Goal: Transaction & Acquisition: Purchase product/service

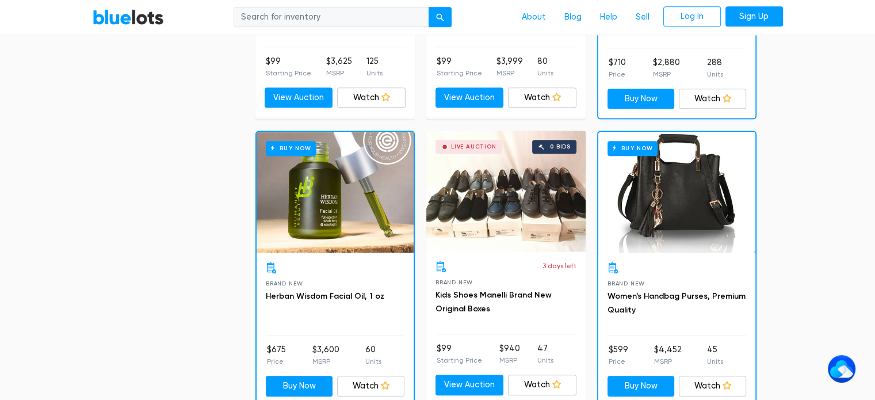
scroll to position [1151, 0]
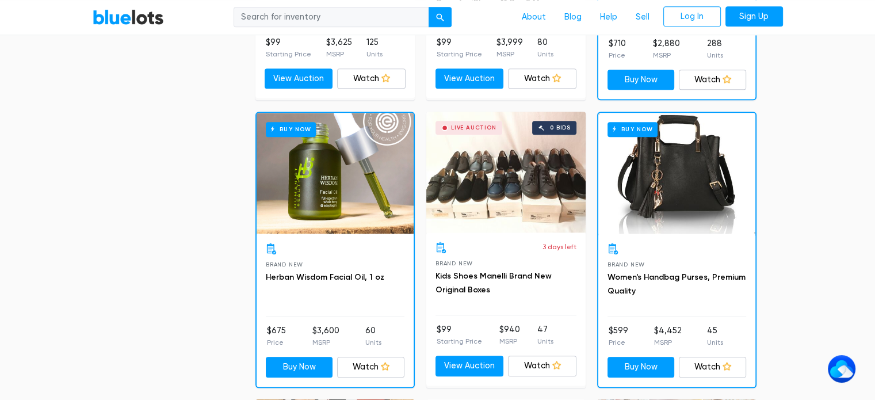
click at [501, 177] on div "Live Auction 0 bids" at bounding box center [505, 172] width 159 height 121
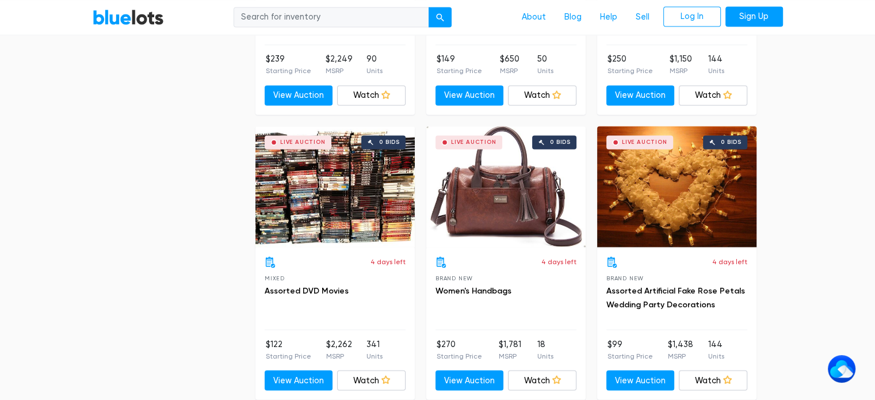
scroll to position [2014, 0]
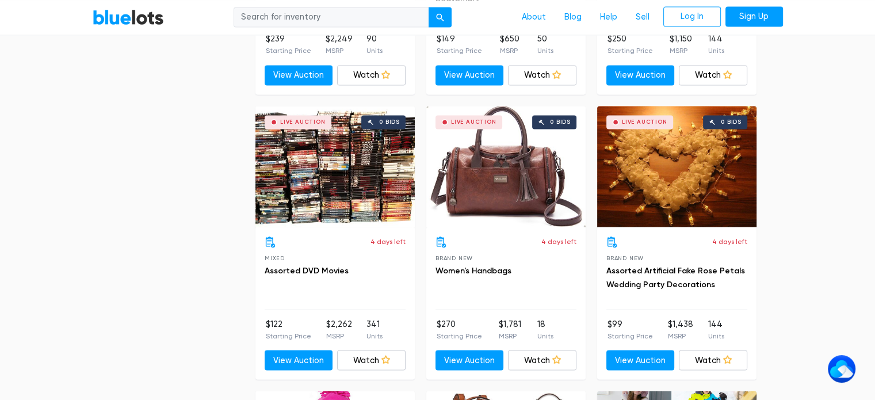
click at [345, 176] on div "Live Auction 0 bids" at bounding box center [335, 166] width 159 height 121
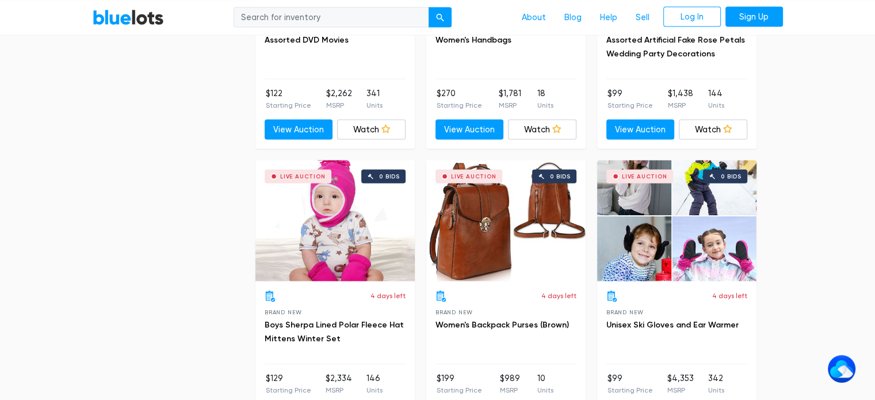
scroll to position [2302, 0]
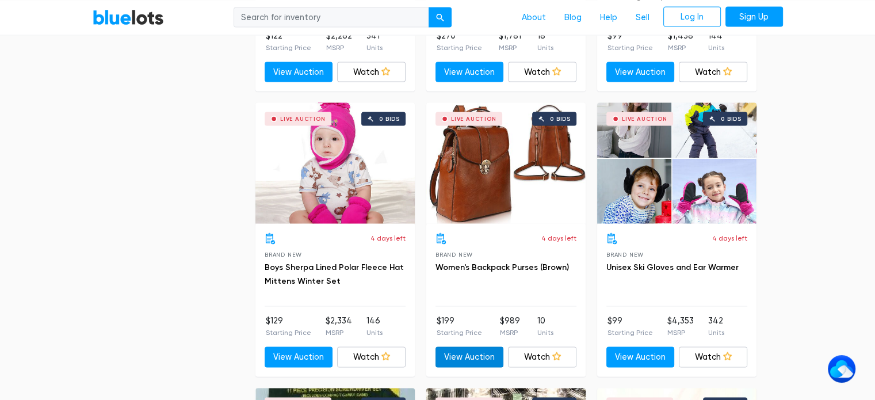
click at [455, 354] on link "View Auction" at bounding box center [470, 357] width 68 height 21
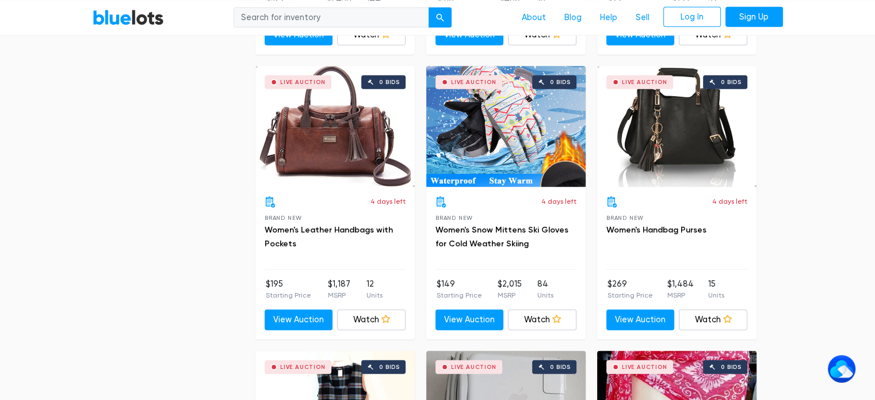
scroll to position [2935, 0]
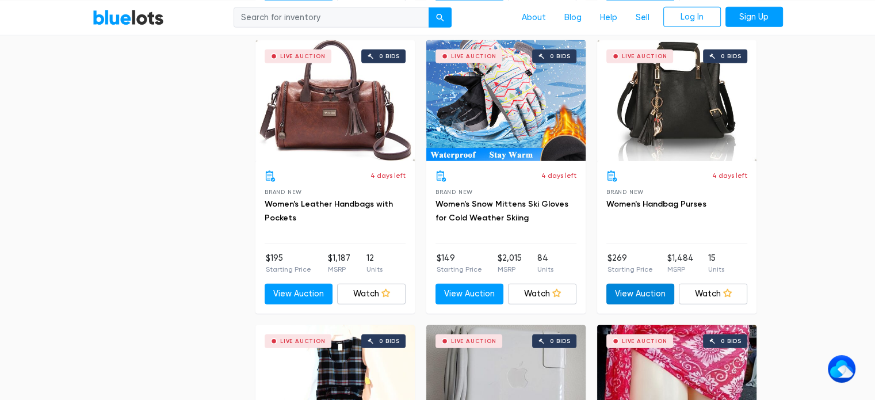
click at [628, 285] on link "View Auction" at bounding box center [641, 294] width 68 height 21
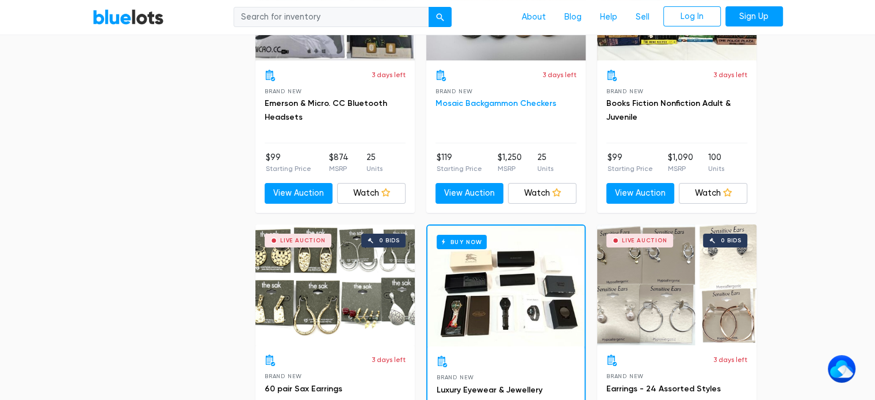
scroll to position [4652, 0]
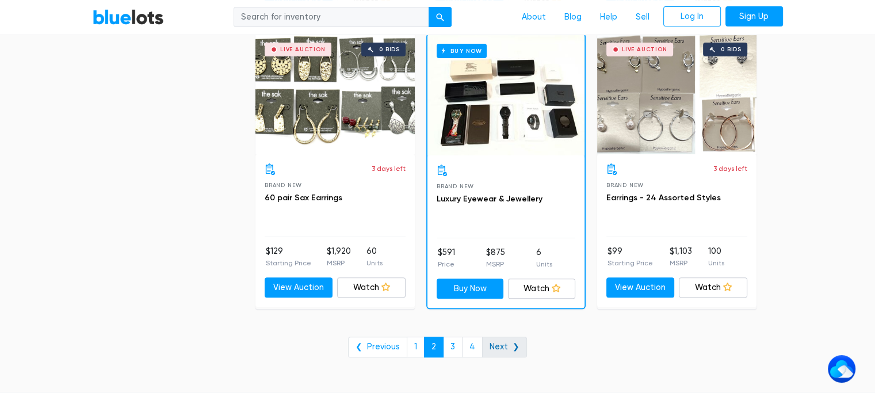
click at [496, 340] on link "Next ❯" at bounding box center [504, 347] width 45 height 21
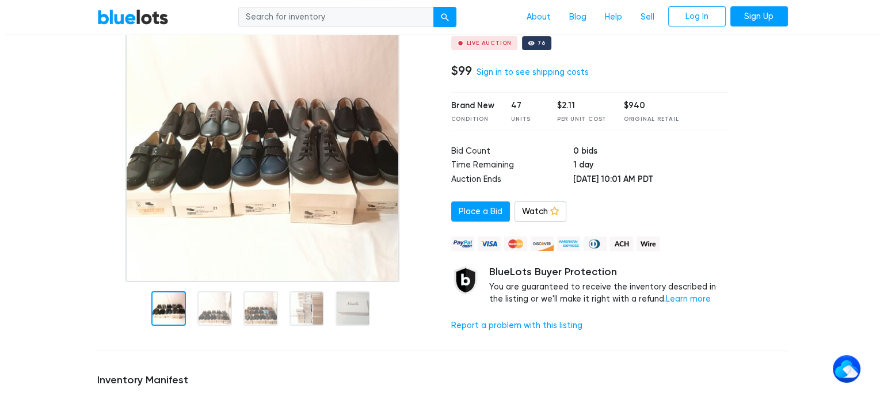
scroll to position [115, 0]
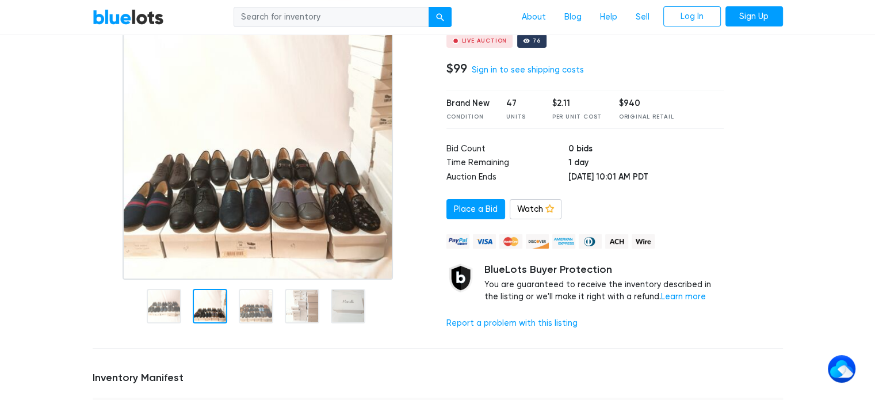
click at [212, 317] on div at bounding box center [210, 306] width 35 height 35
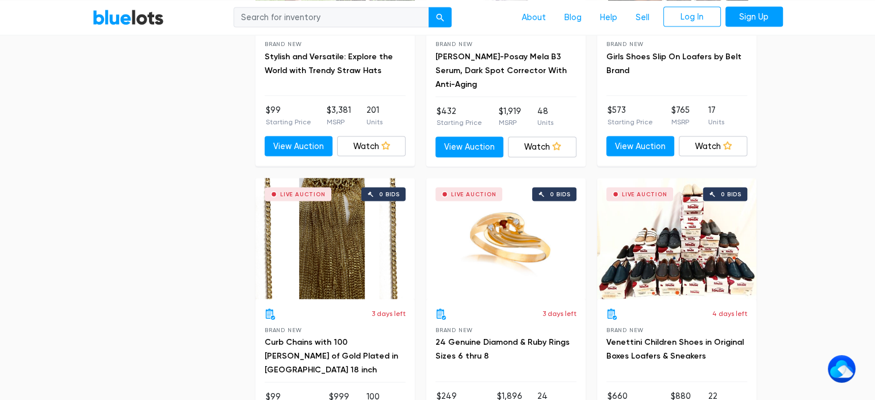
scroll to position [2590, 0]
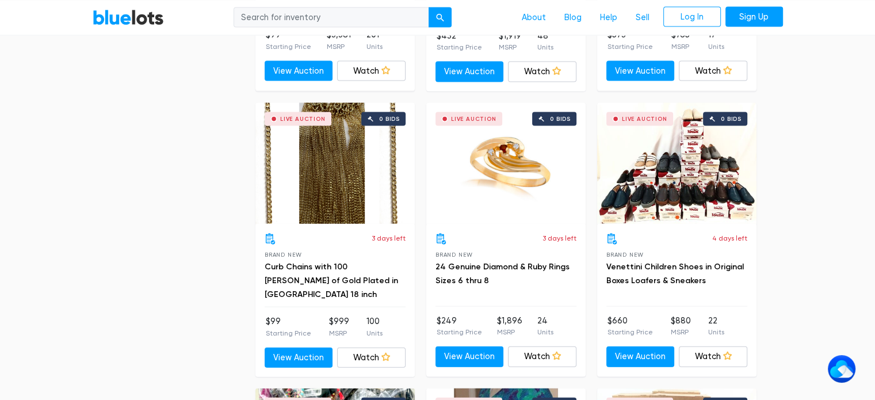
click at [714, 202] on div "Live Auction 0 bids" at bounding box center [676, 163] width 159 height 121
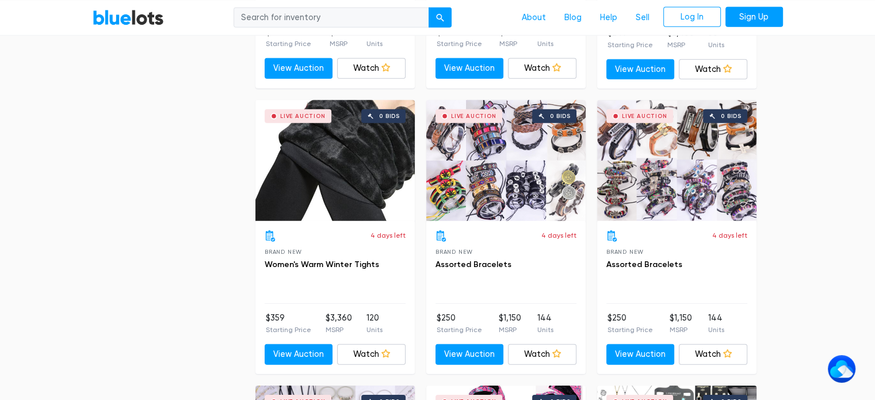
scroll to position [3338, 0]
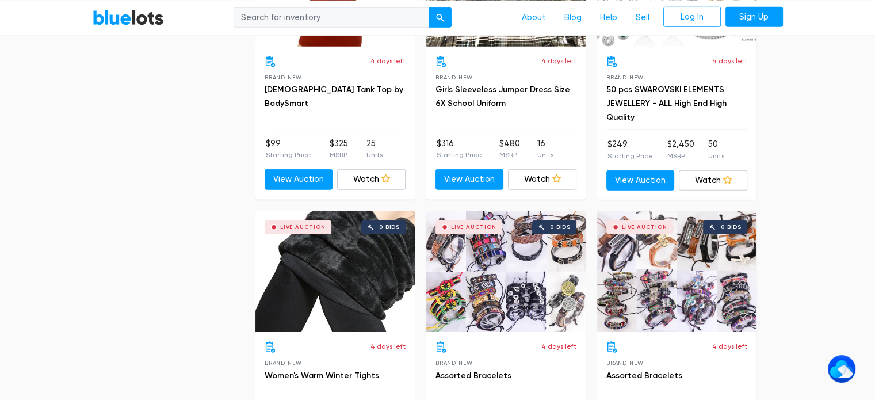
click at [345, 244] on div "Live Auction 0 bids" at bounding box center [335, 271] width 159 height 121
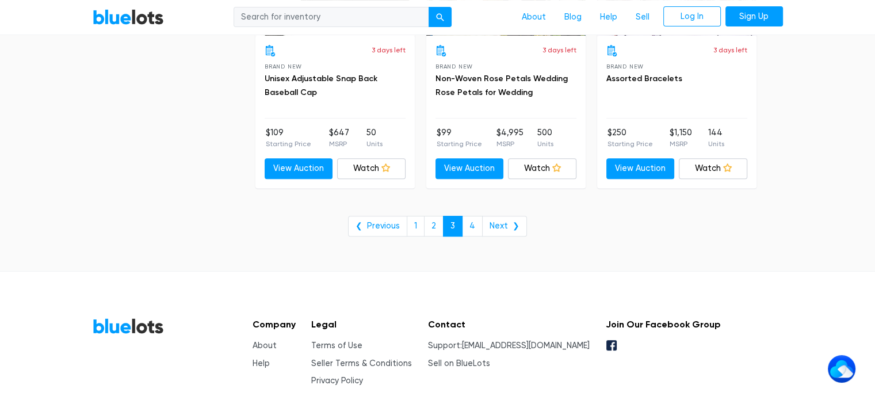
scroll to position [4776, 0]
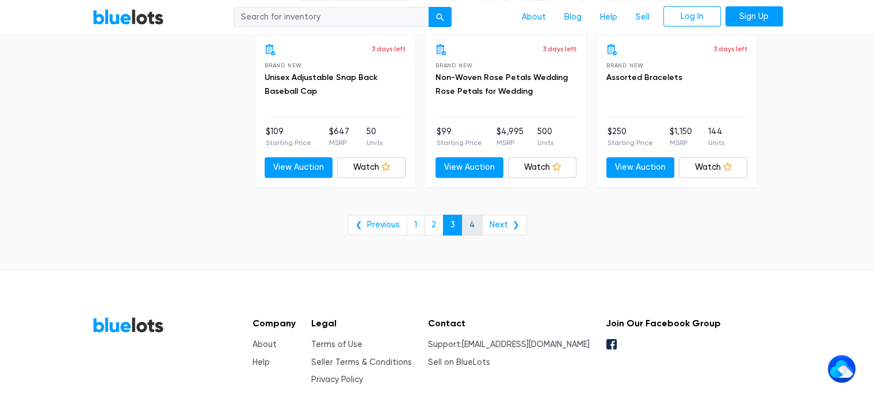
click at [474, 215] on link "4" at bounding box center [472, 225] width 21 height 21
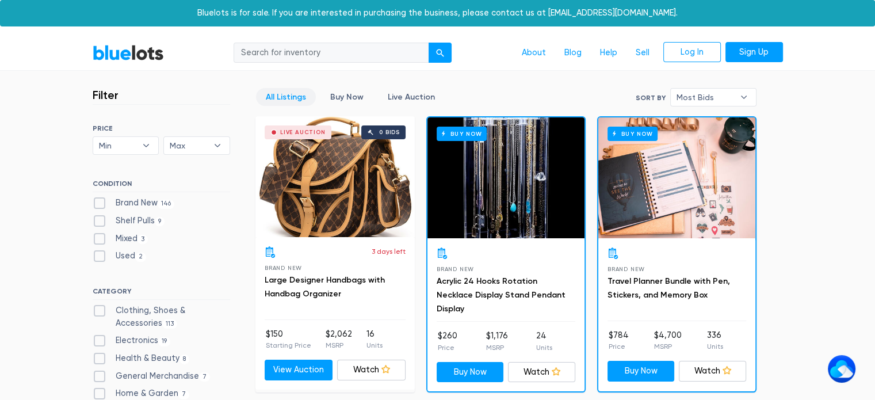
click at [274, 226] on div "Live Auction 0 bids" at bounding box center [335, 176] width 159 height 121
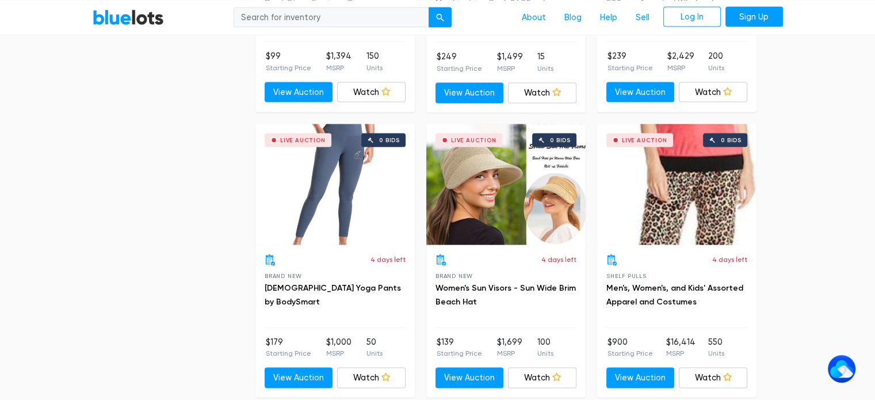
scroll to position [2302, 0]
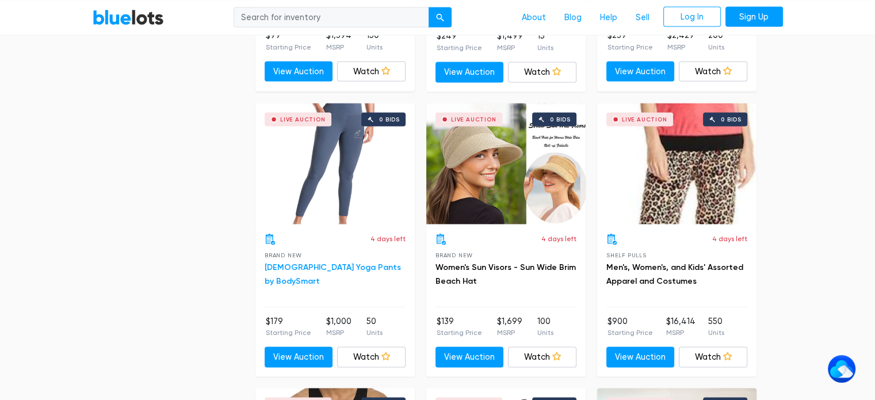
click at [330, 262] on link "[DEMOGRAPHIC_DATA] Yoga Pants by BodySmart" at bounding box center [333, 274] width 136 height 24
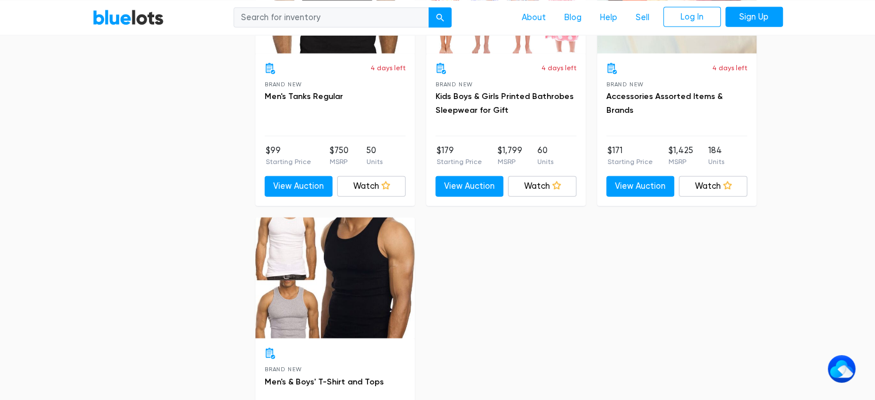
scroll to position [2935, 0]
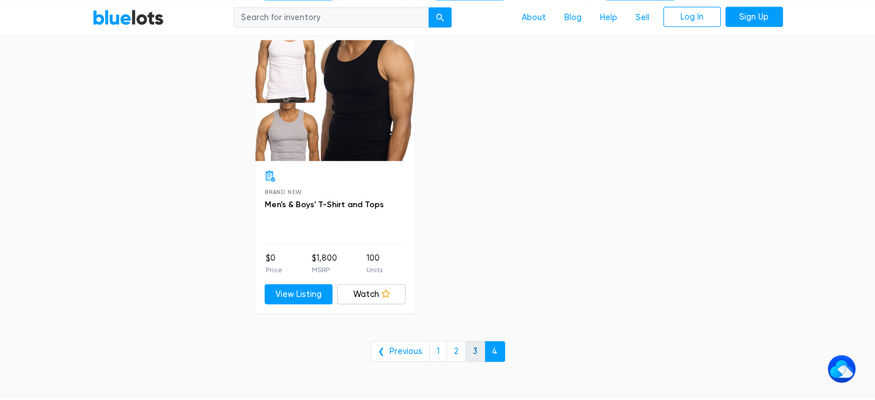
click at [468, 345] on link "3" at bounding box center [476, 351] width 20 height 21
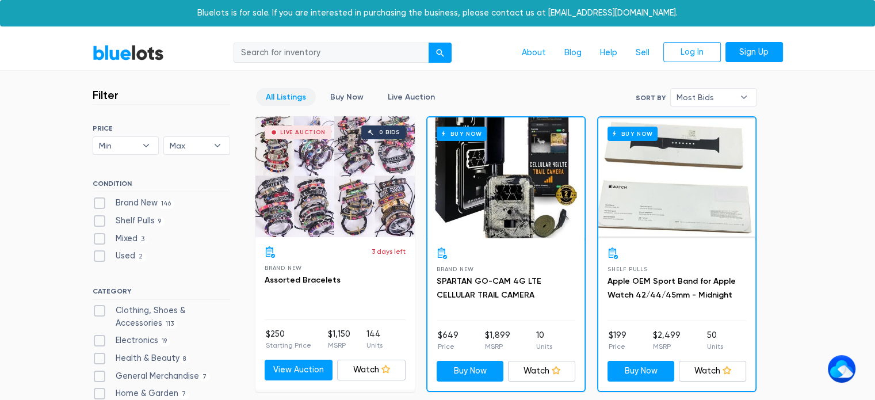
click at [101, 202] on label "Brand New 146" at bounding box center [134, 203] width 82 height 13
click at [100, 202] on New"] "Brand New 146" at bounding box center [96, 200] width 7 height 7
checkbox New"] "true"
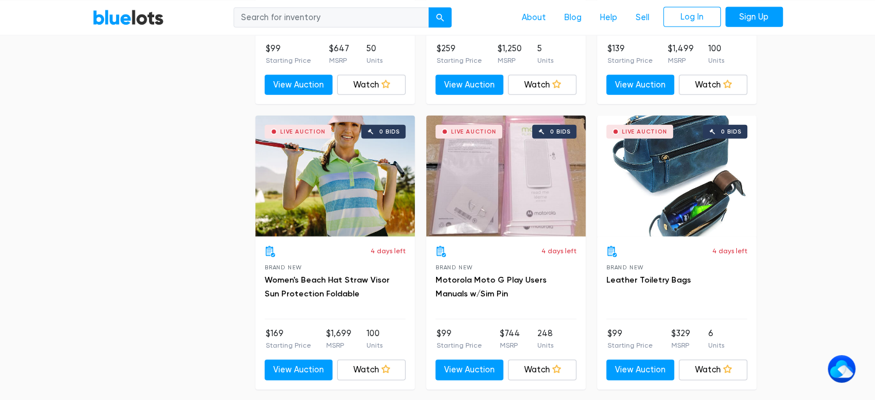
scroll to position [2496, 0]
